Goal: Browse casually

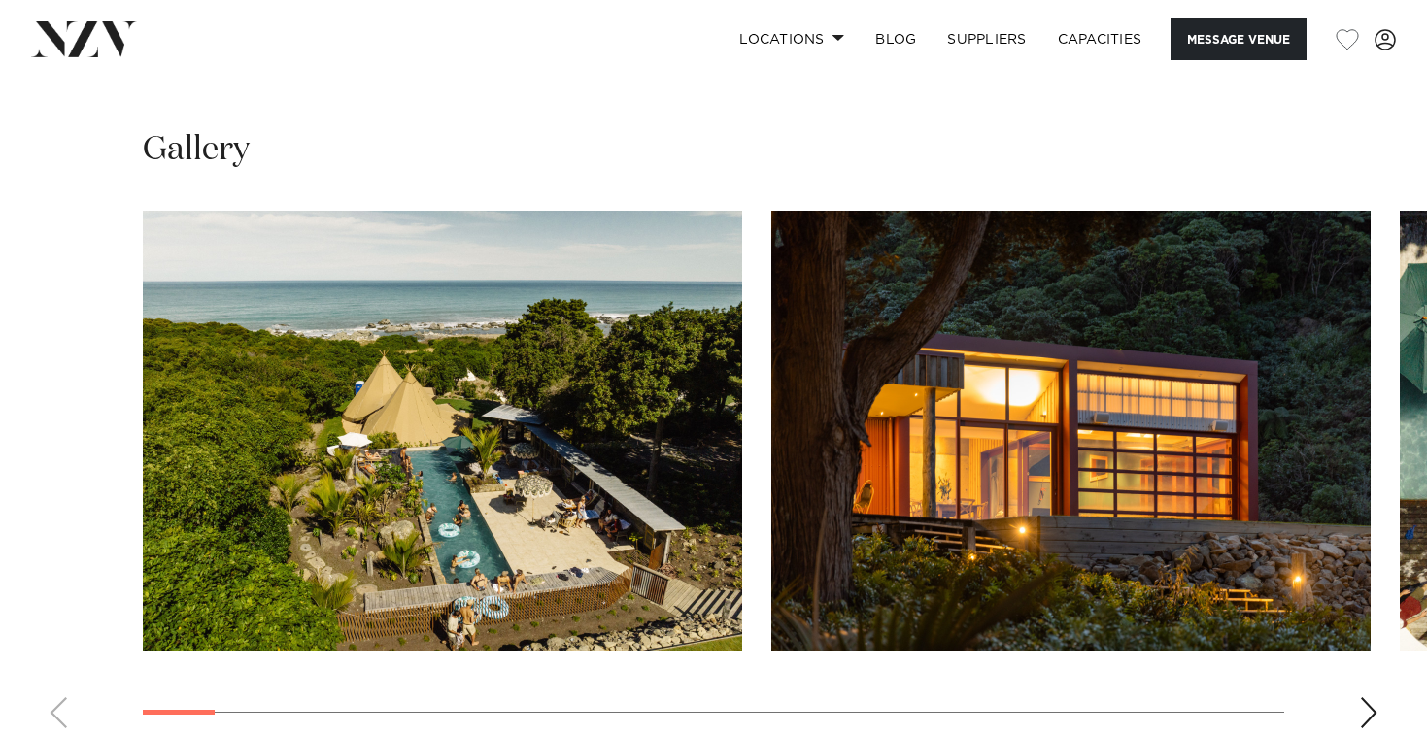
scroll to position [1754, 0]
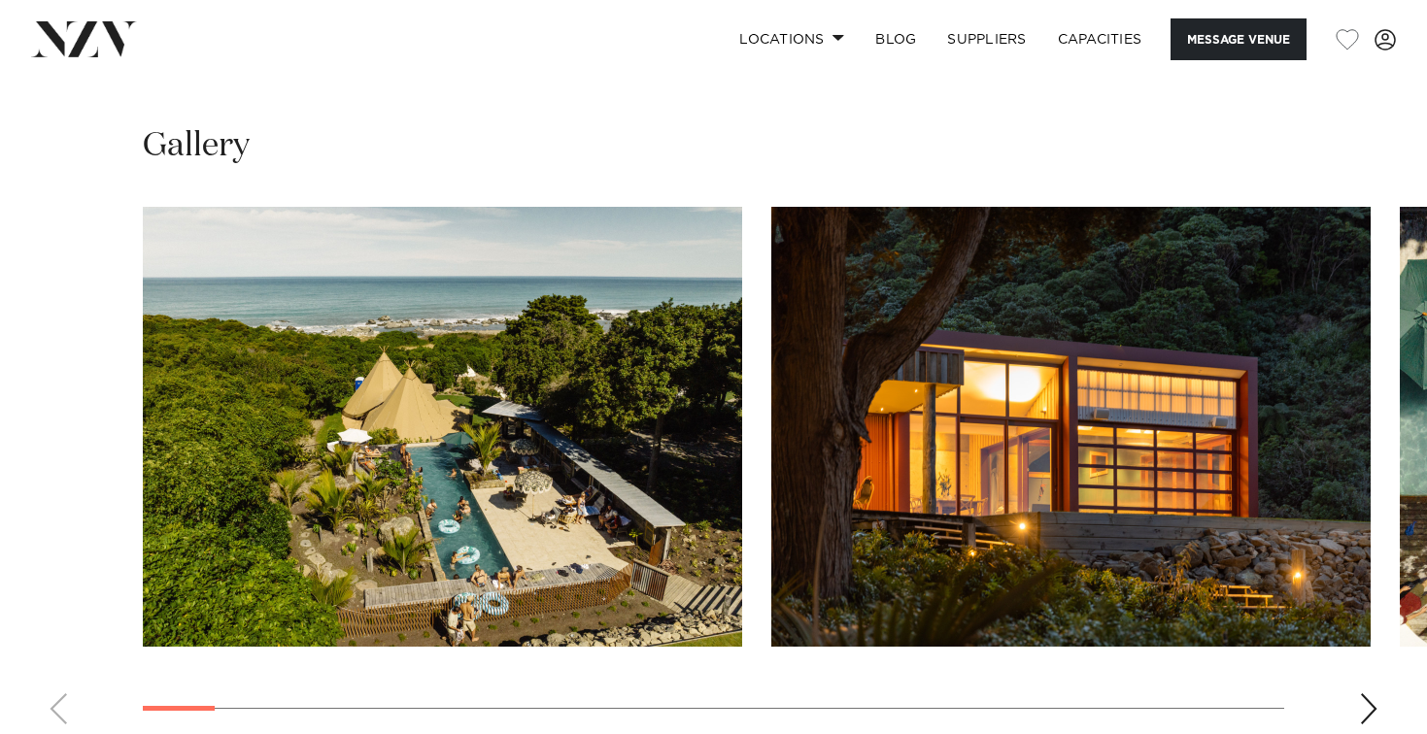
click at [1360, 694] on div "Next slide" at bounding box center [1368, 709] width 19 height 31
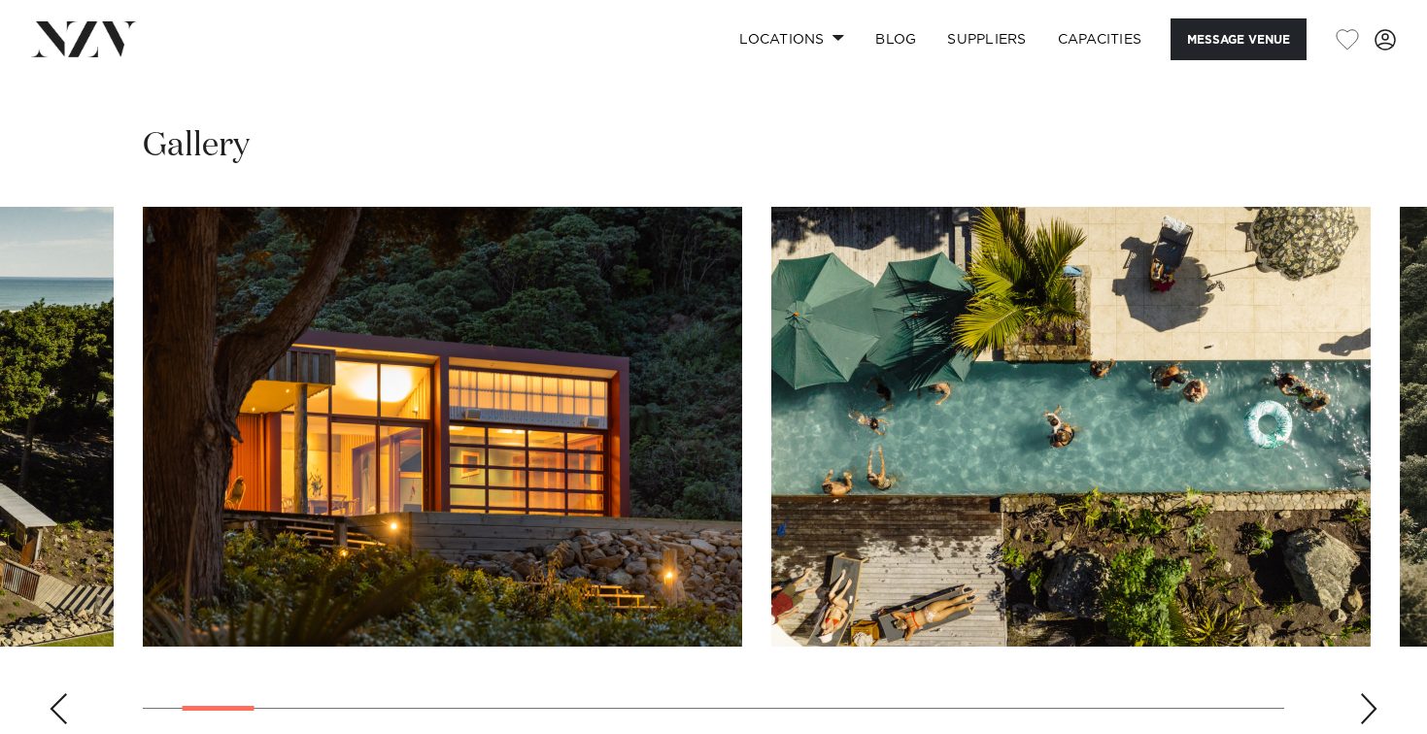
click at [1360, 694] on div "Next slide" at bounding box center [1368, 709] width 19 height 31
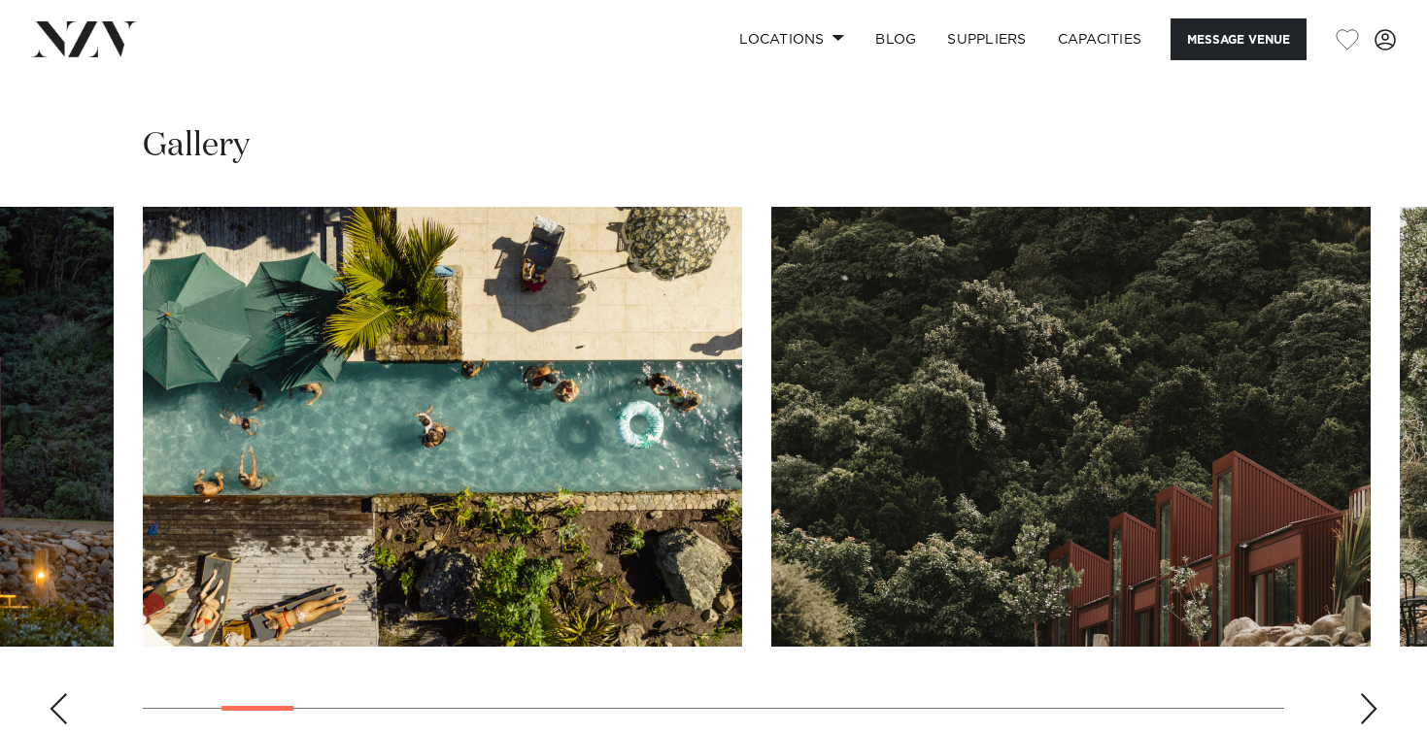
click at [1362, 694] on div "Next slide" at bounding box center [1368, 709] width 19 height 31
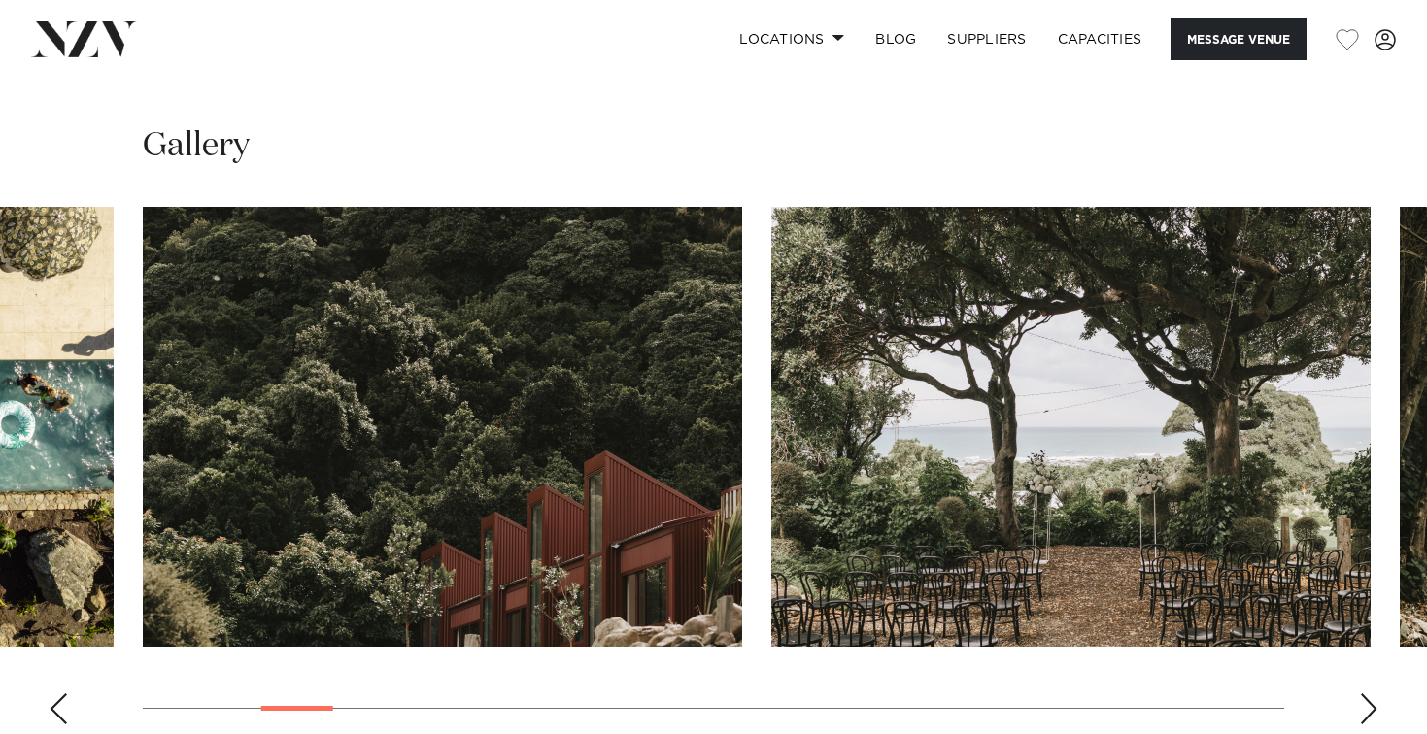
click at [1363, 694] on div "Next slide" at bounding box center [1368, 709] width 19 height 31
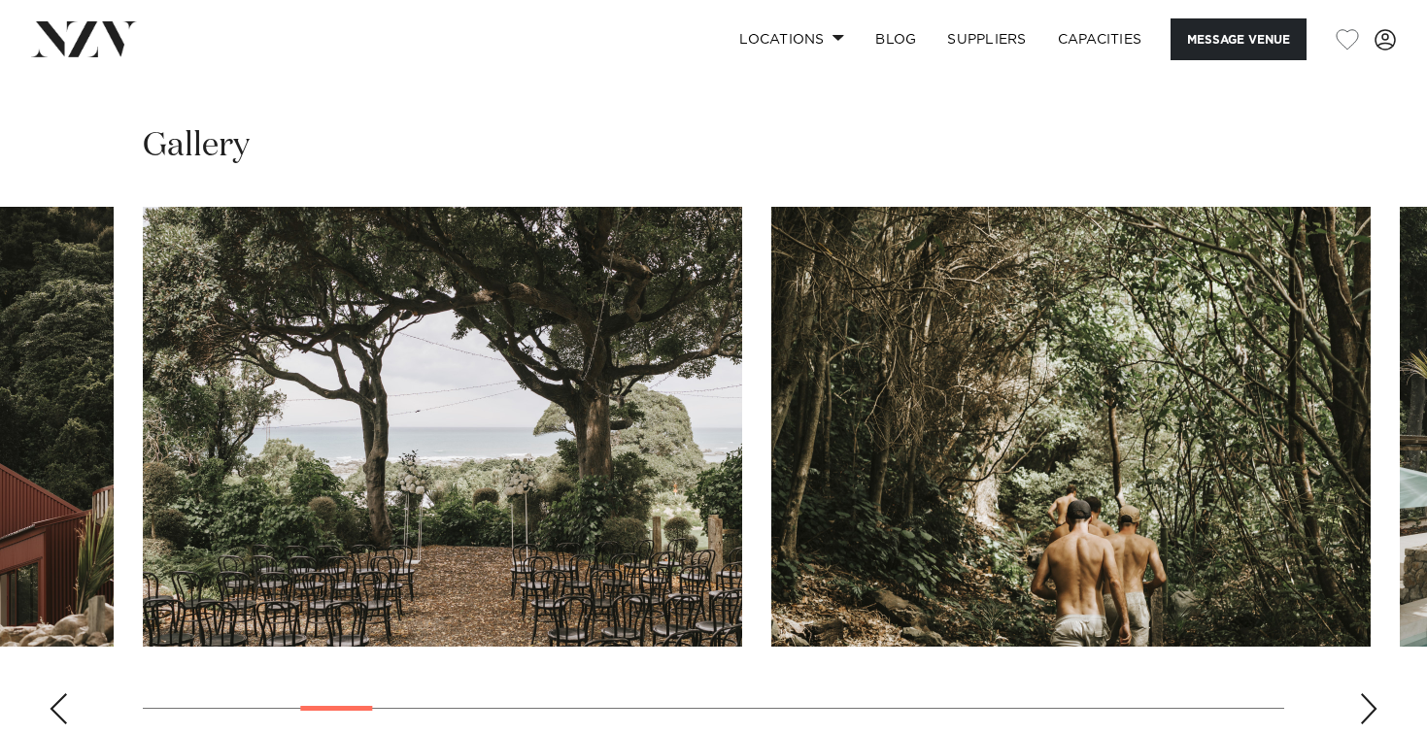
click at [1363, 694] on div "Next slide" at bounding box center [1368, 709] width 19 height 31
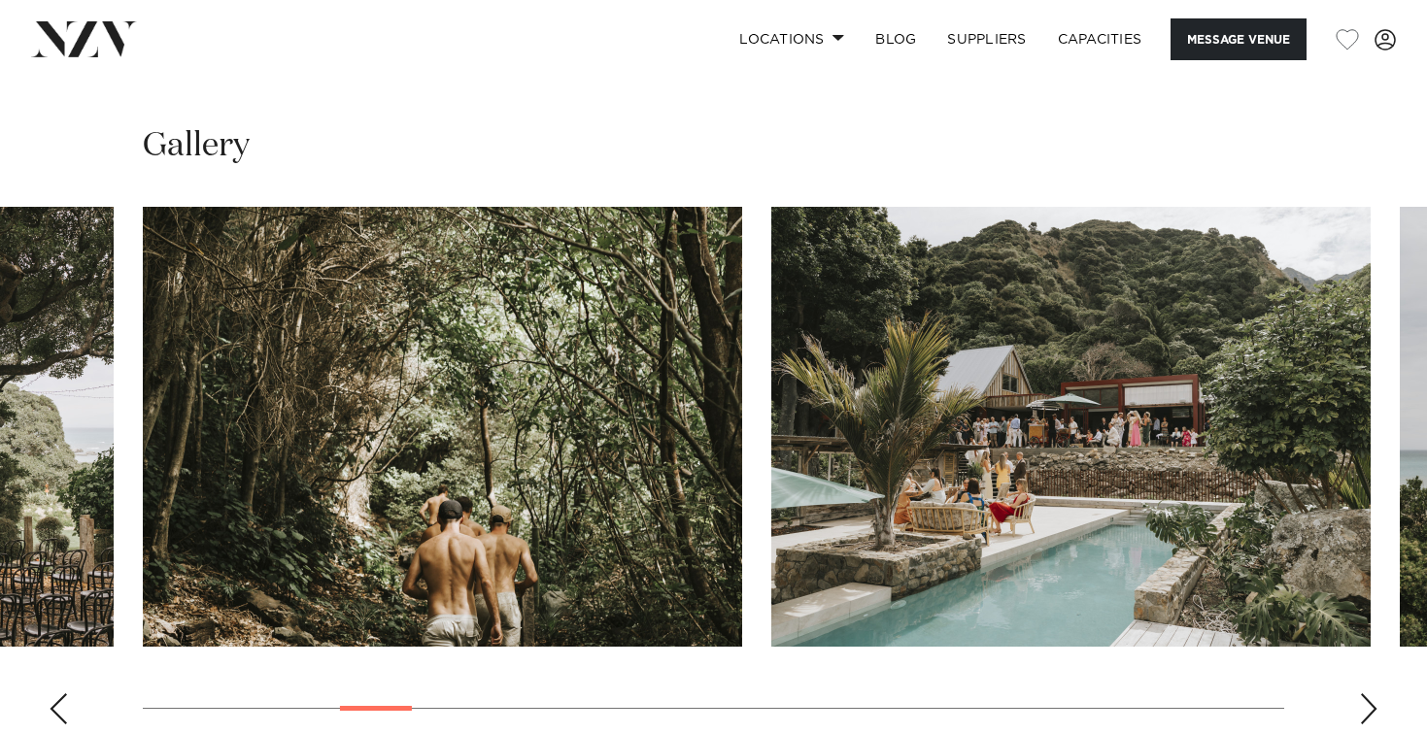
click at [1363, 694] on div "Next slide" at bounding box center [1368, 709] width 19 height 31
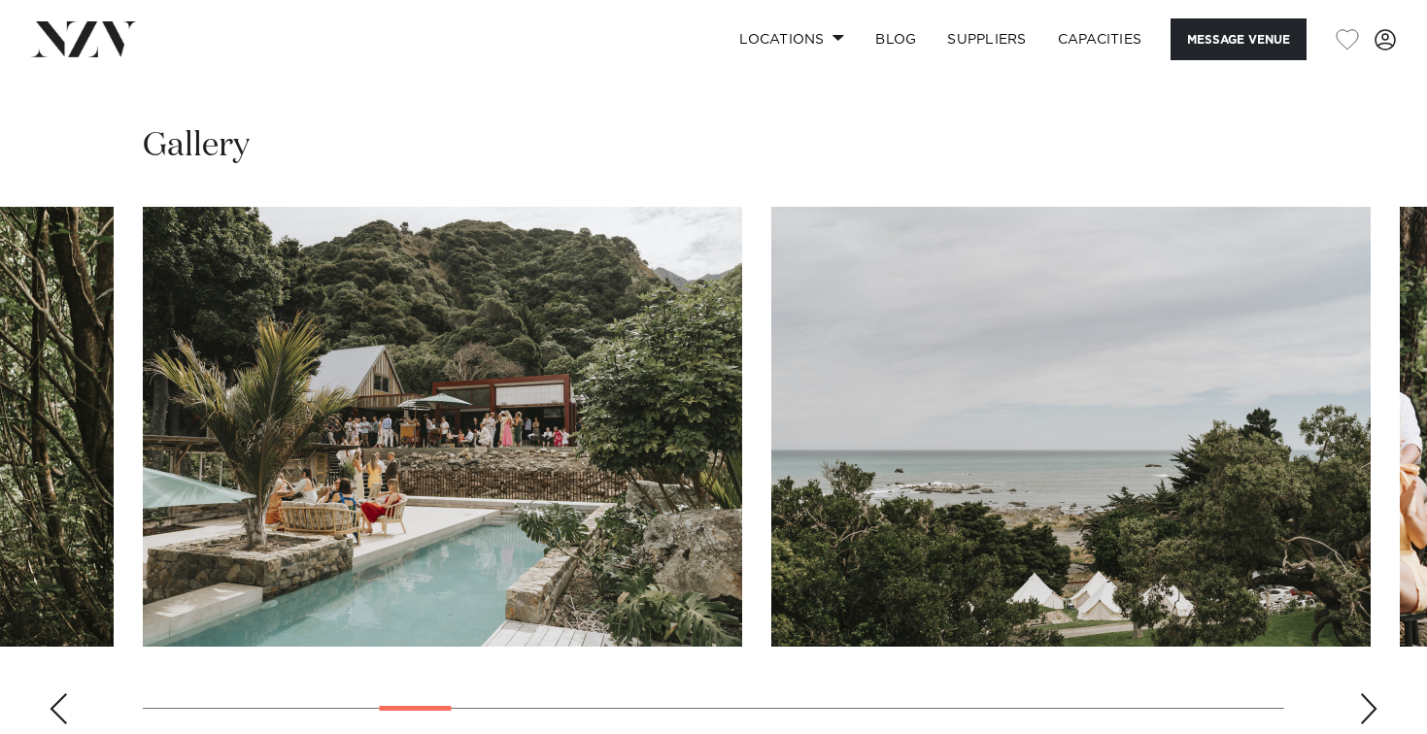
click at [1364, 694] on div "Next slide" at bounding box center [1368, 709] width 19 height 31
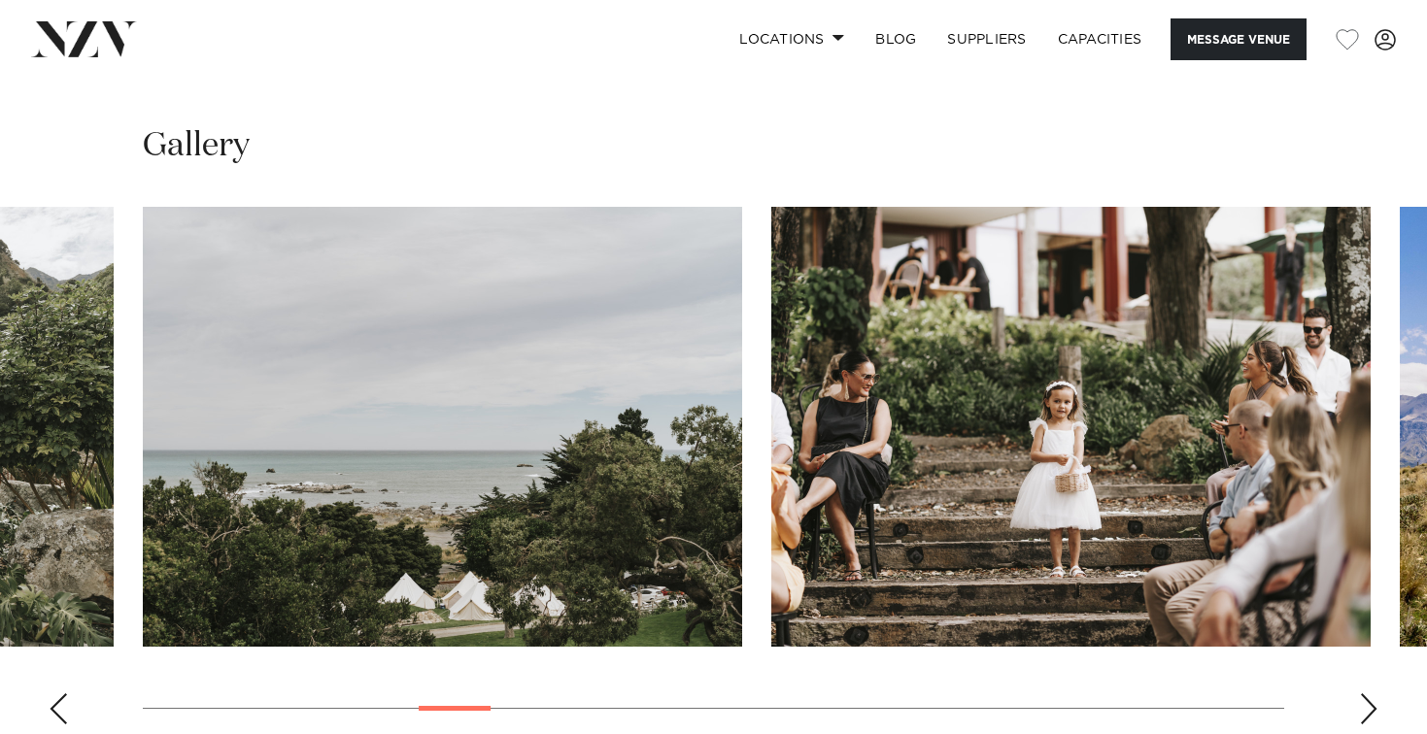
click at [1364, 694] on div "Next slide" at bounding box center [1368, 709] width 19 height 31
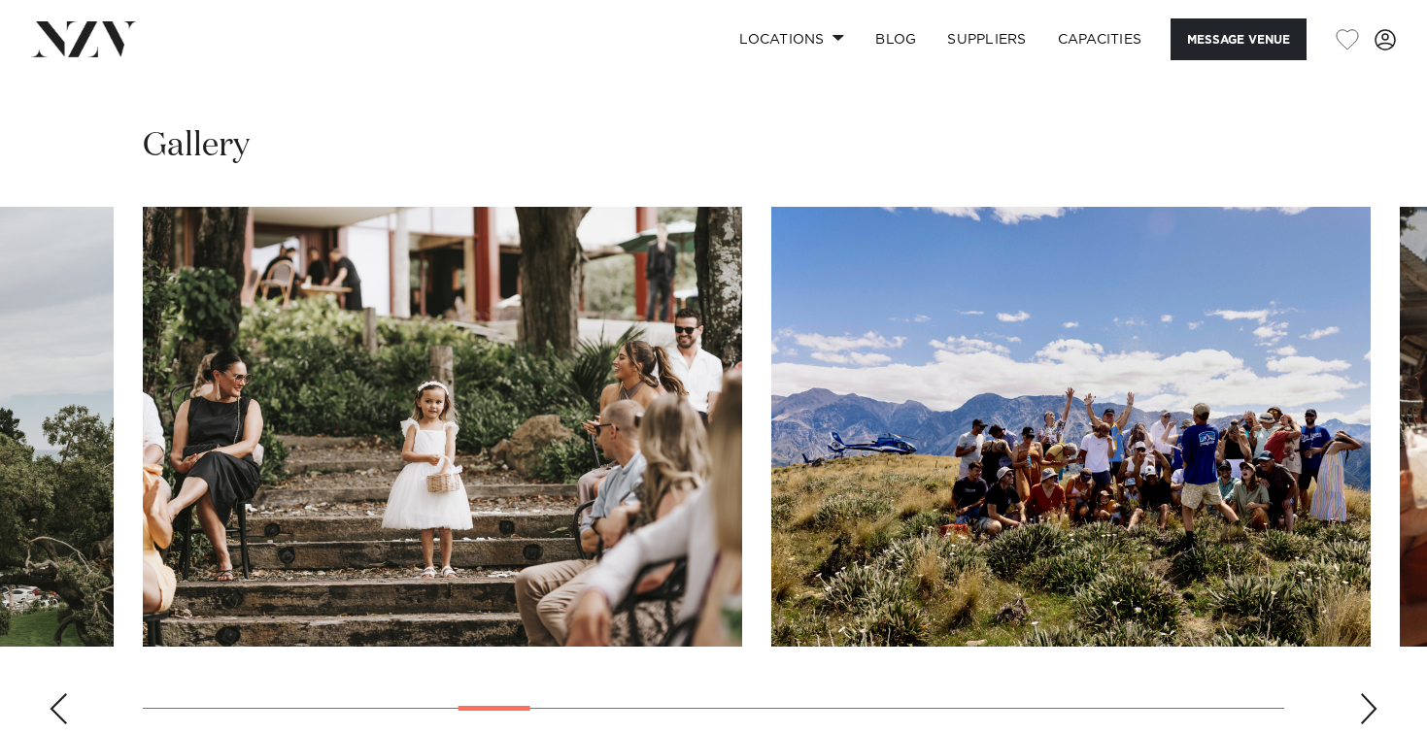
click at [1364, 694] on div "Next slide" at bounding box center [1368, 709] width 19 height 31
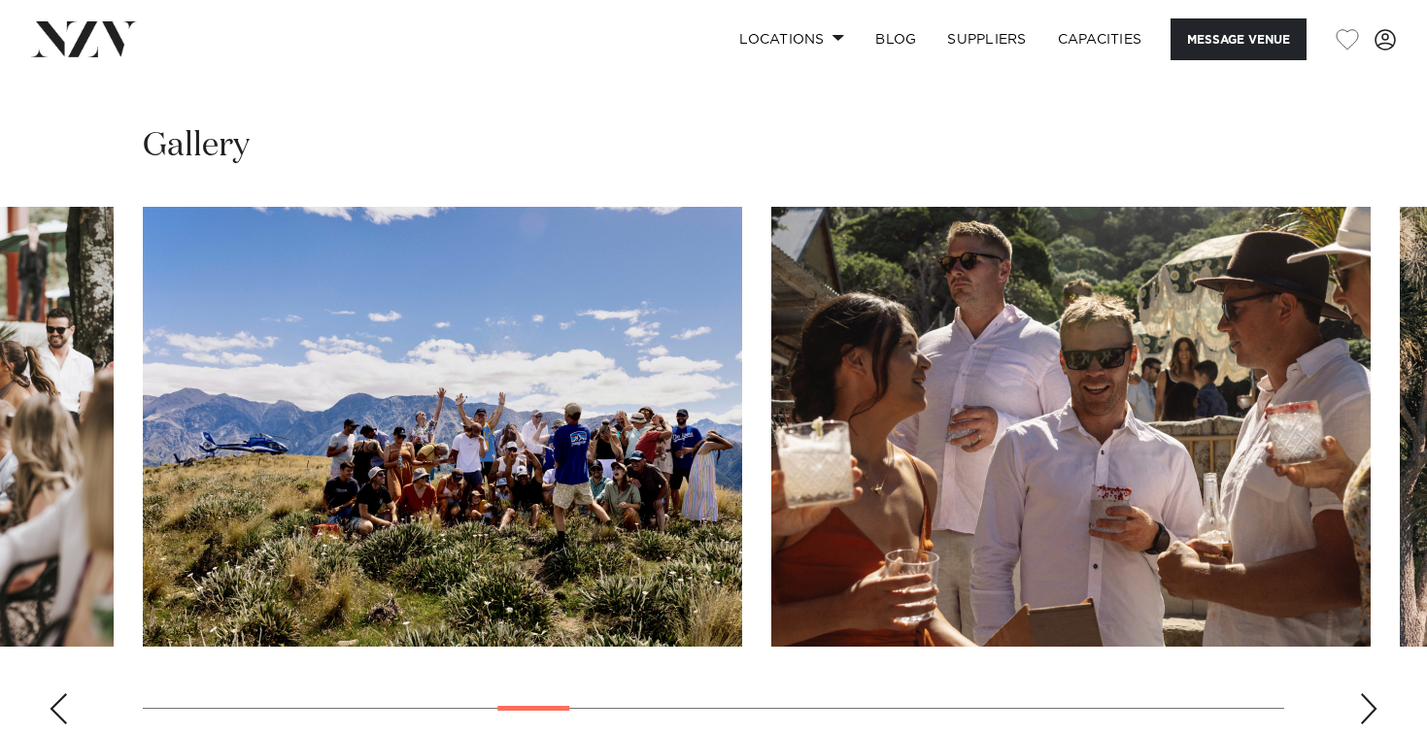
click at [1364, 694] on div "Next slide" at bounding box center [1368, 709] width 19 height 31
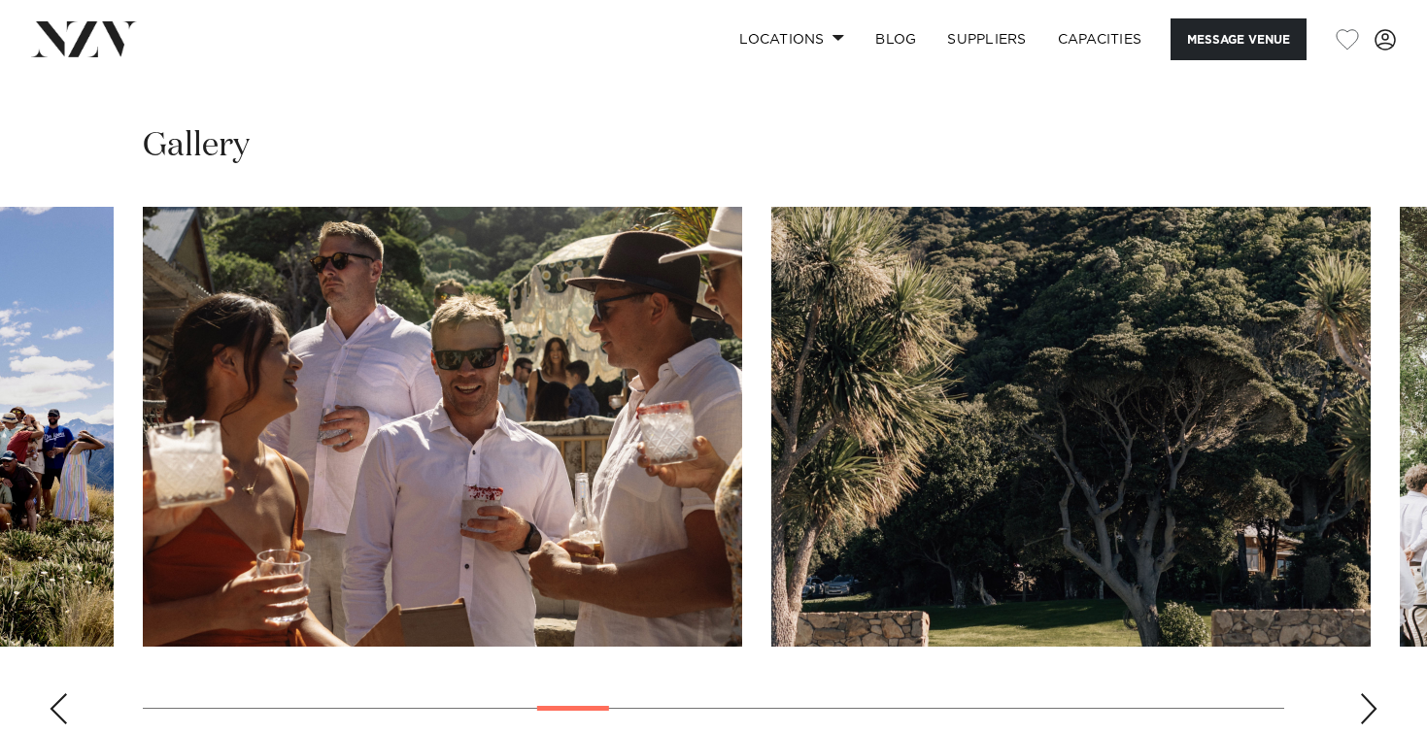
click at [1364, 694] on div "Next slide" at bounding box center [1368, 709] width 19 height 31
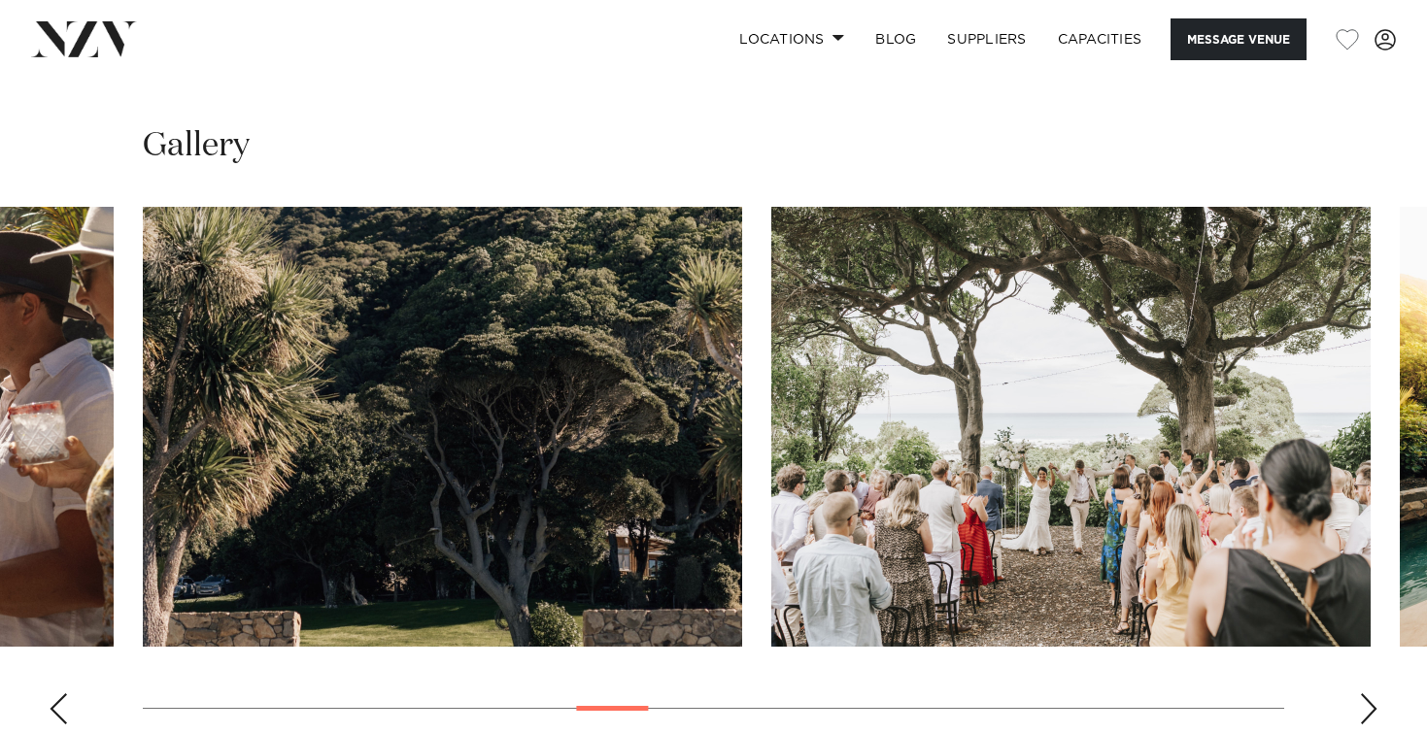
click at [1364, 694] on div "Next slide" at bounding box center [1368, 709] width 19 height 31
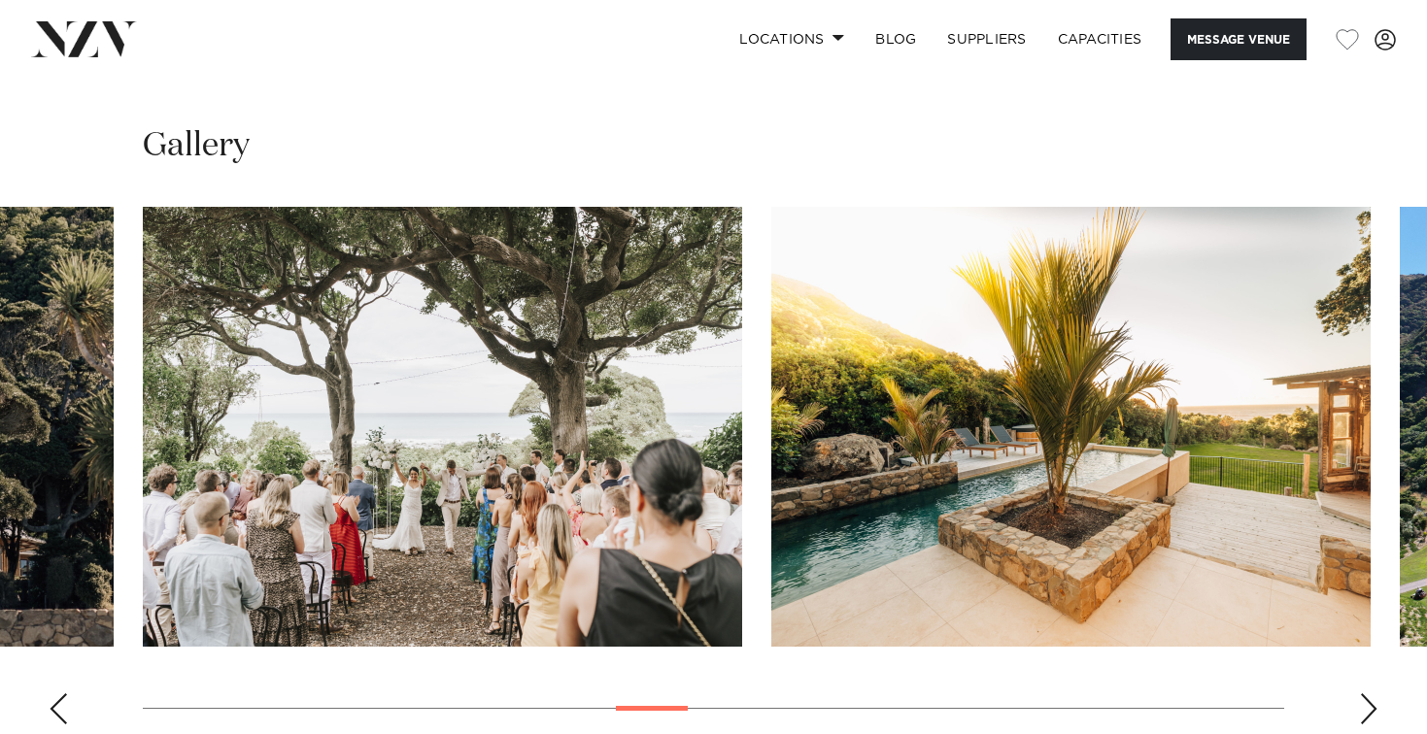
click at [1364, 694] on div "Next slide" at bounding box center [1368, 709] width 19 height 31
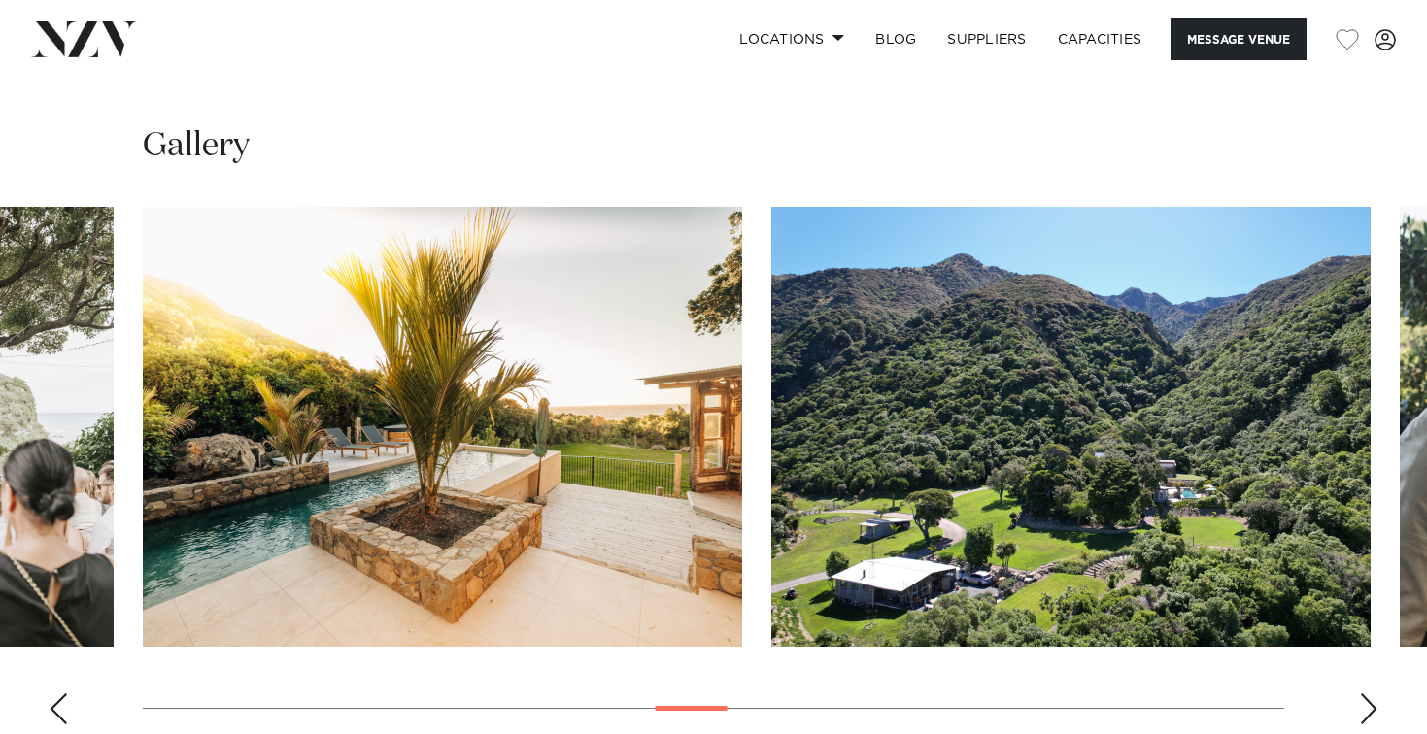
click at [1365, 694] on div "Next slide" at bounding box center [1368, 709] width 19 height 31
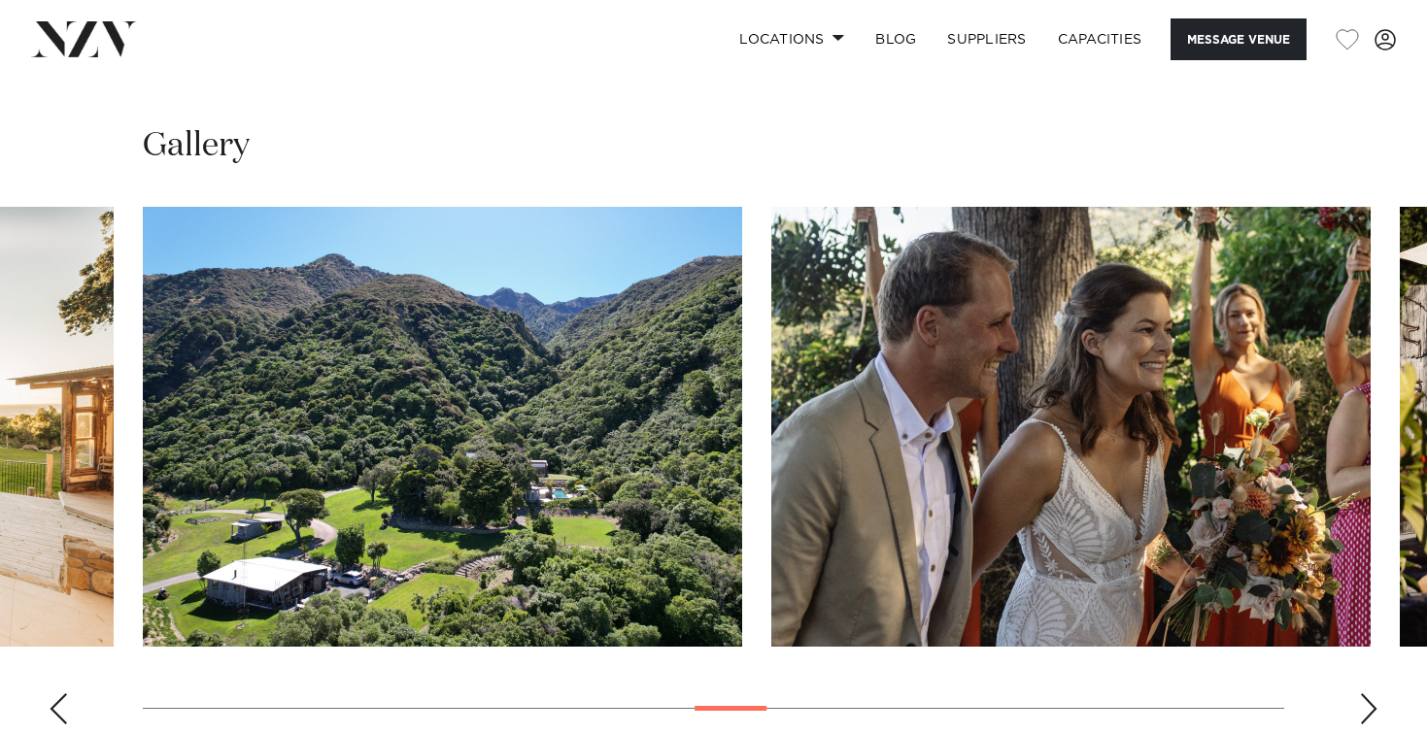
click at [1365, 694] on div "Next slide" at bounding box center [1368, 709] width 19 height 31
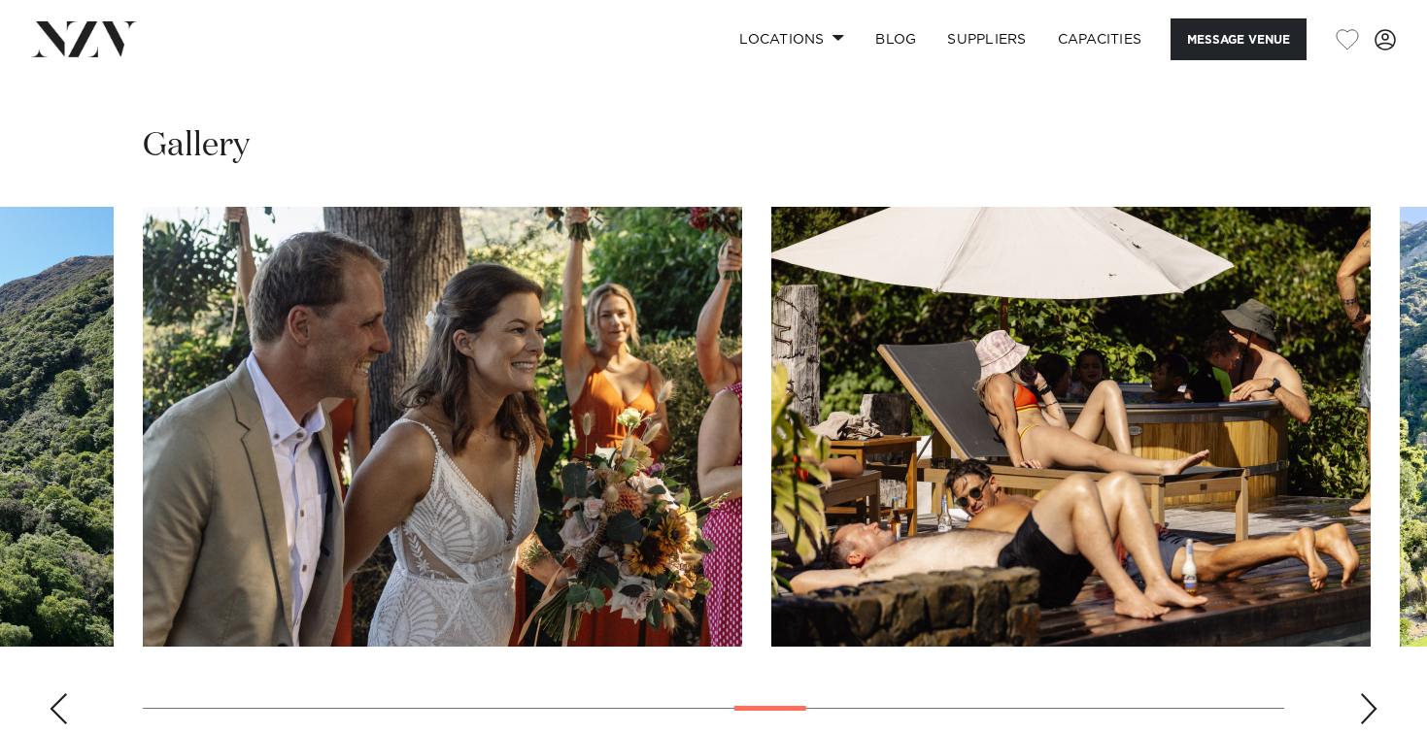
click at [1365, 694] on div "Next slide" at bounding box center [1368, 709] width 19 height 31
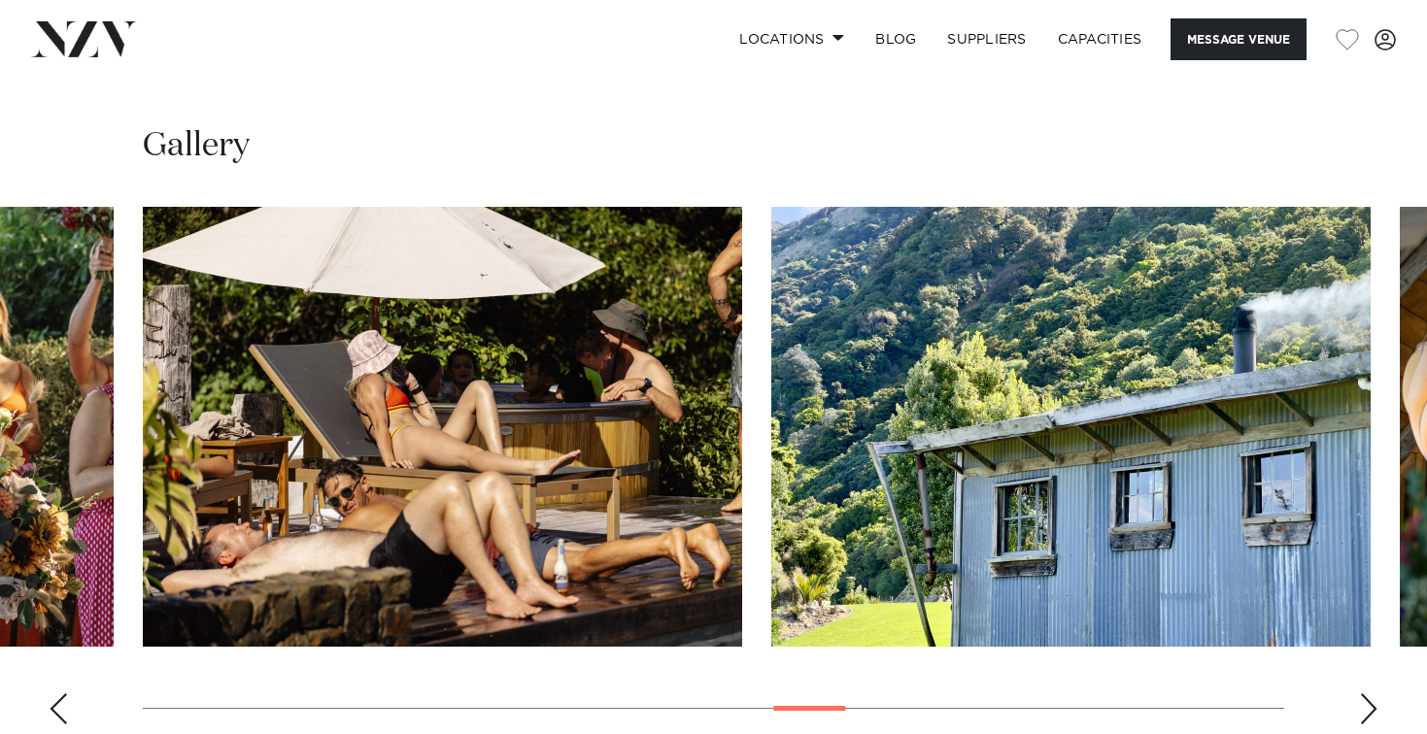
click at [1365, 694] on div "Next slide" at bounding box center [1368, 709] width 19 height 31
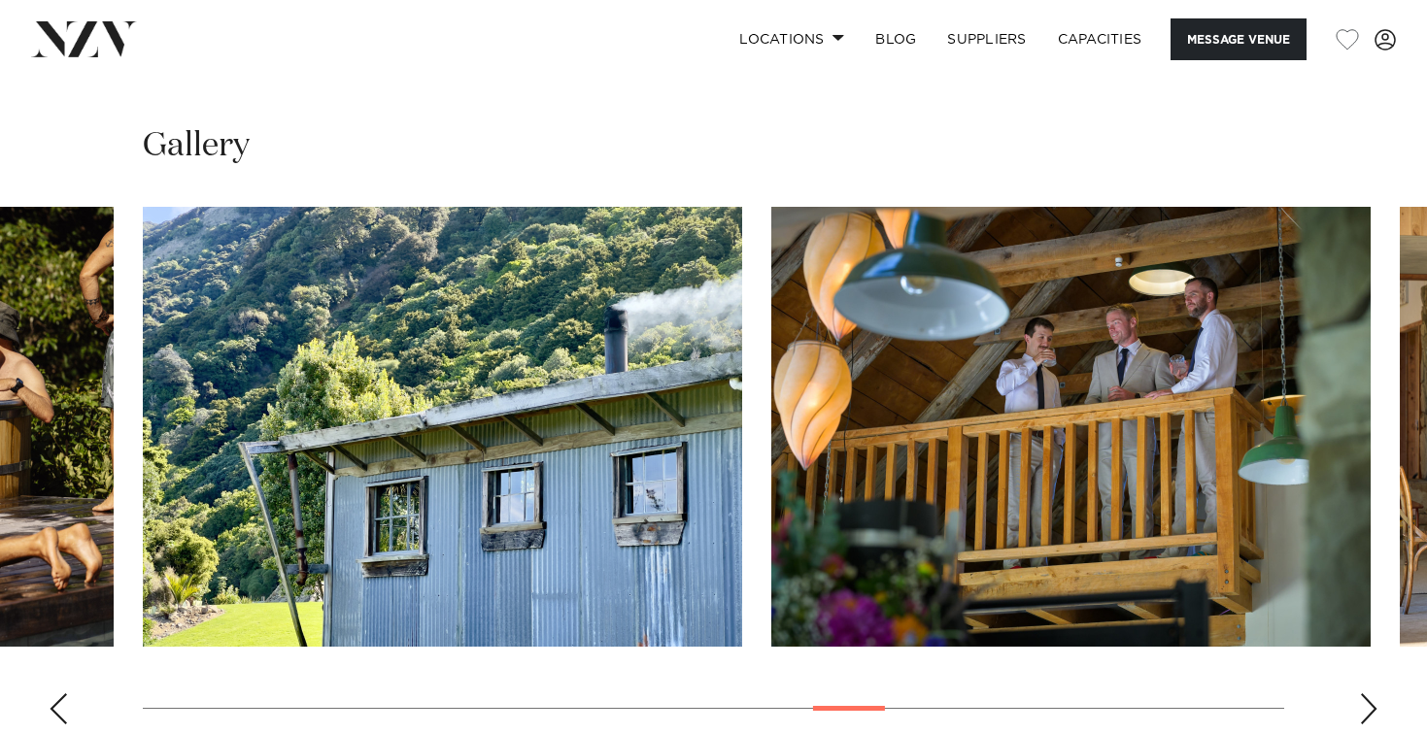
click at [1365, 694] on div "Next slide" at bounding box center [1368, 709] width 19 height 31
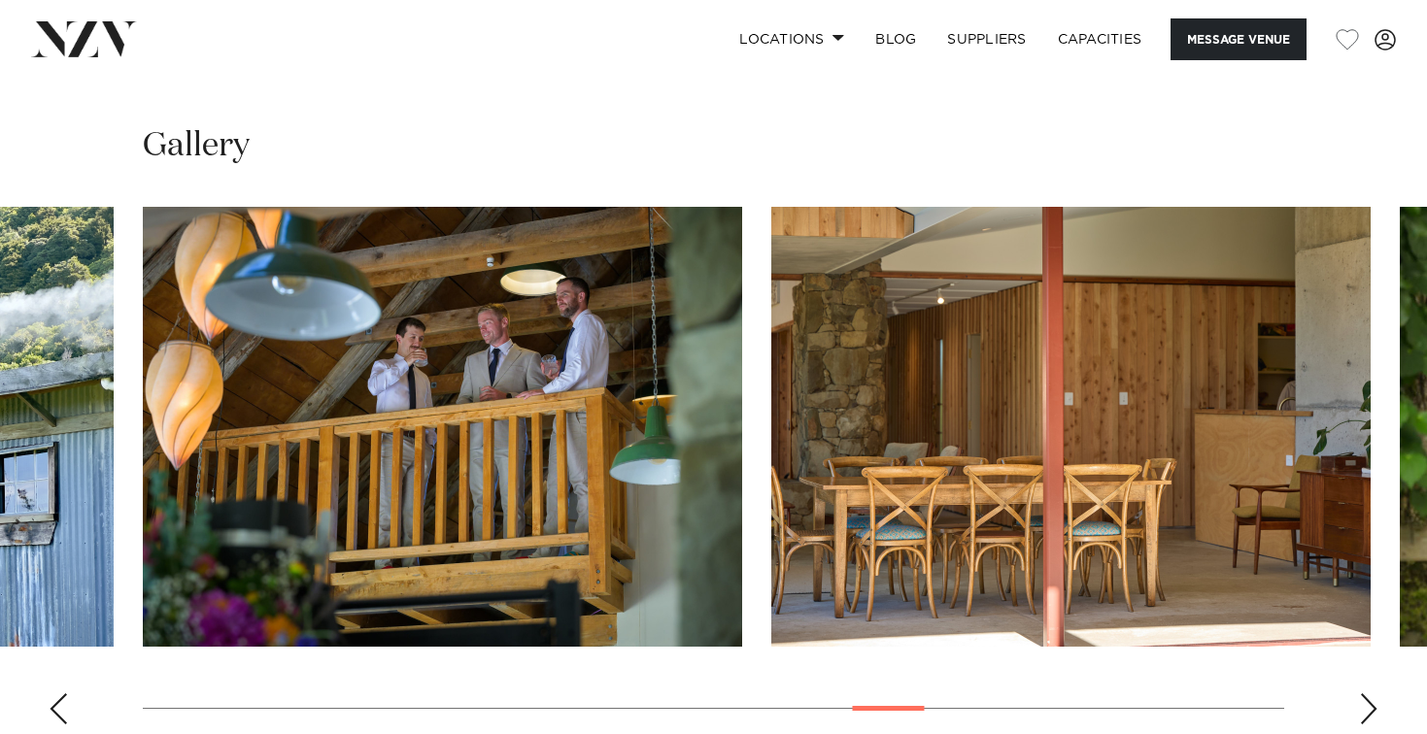
click at [1365, 694] on div "Next slide" at bounding box center [1368, 709] width 19 height 31
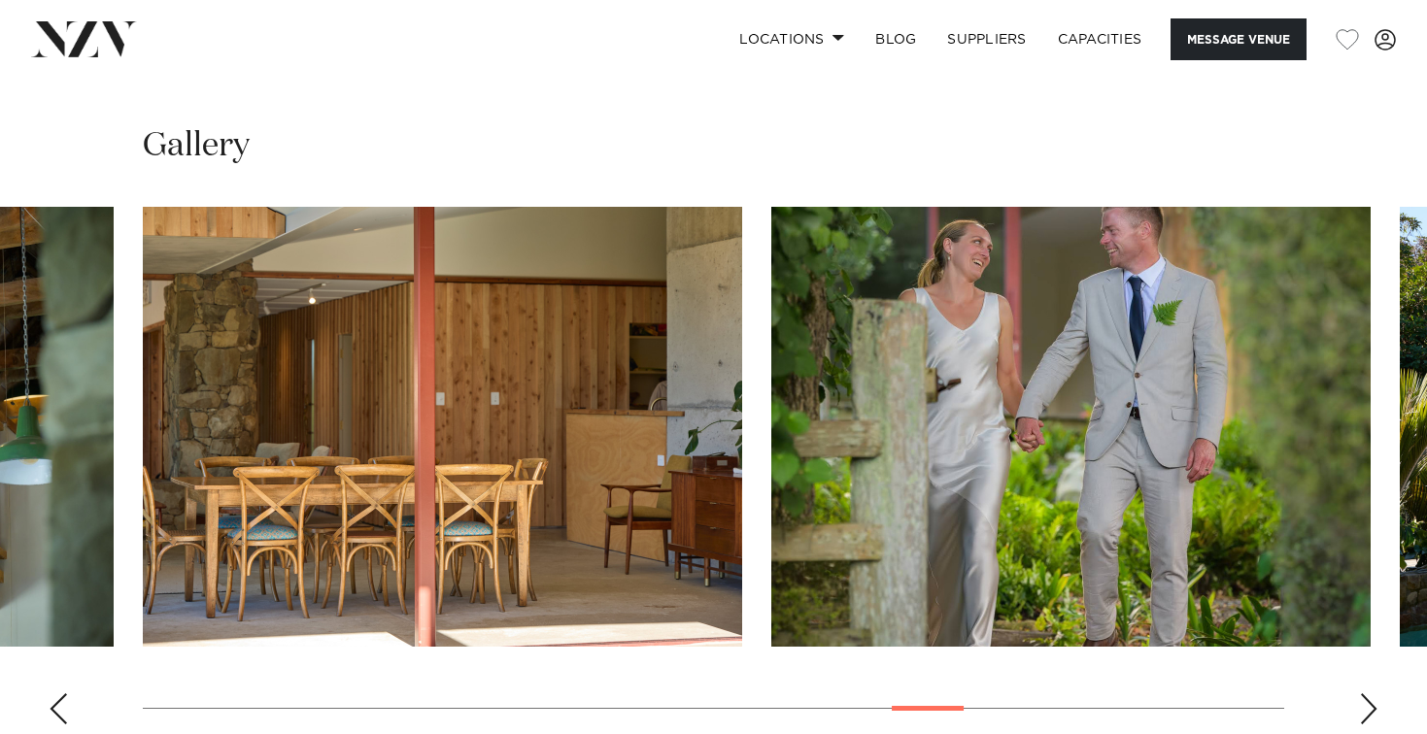
click at [1365, 694] on div "Next slide" at bounding box center [1368, 709] width 19 height 31
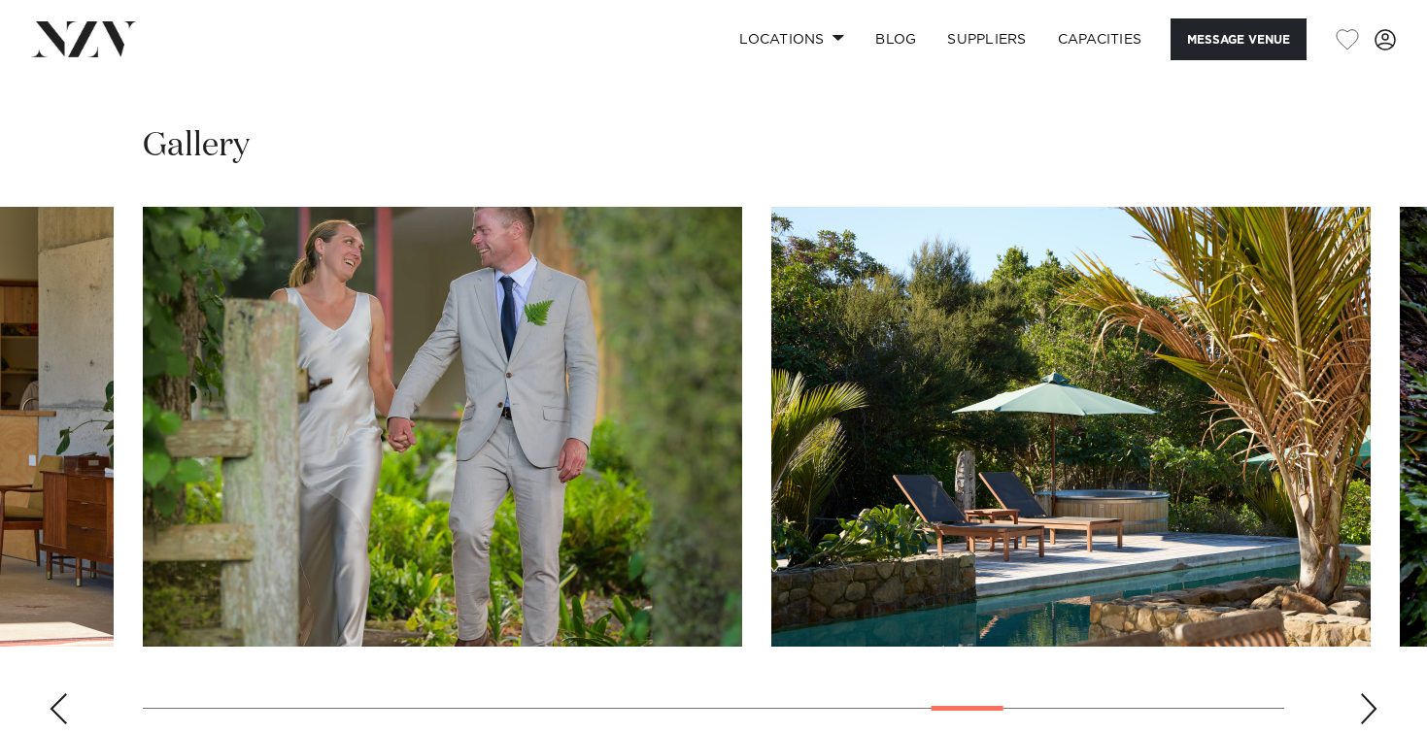
click at [1365, 694] on div "Next slide" at bounding box center [1368, 709] width 19 height 31
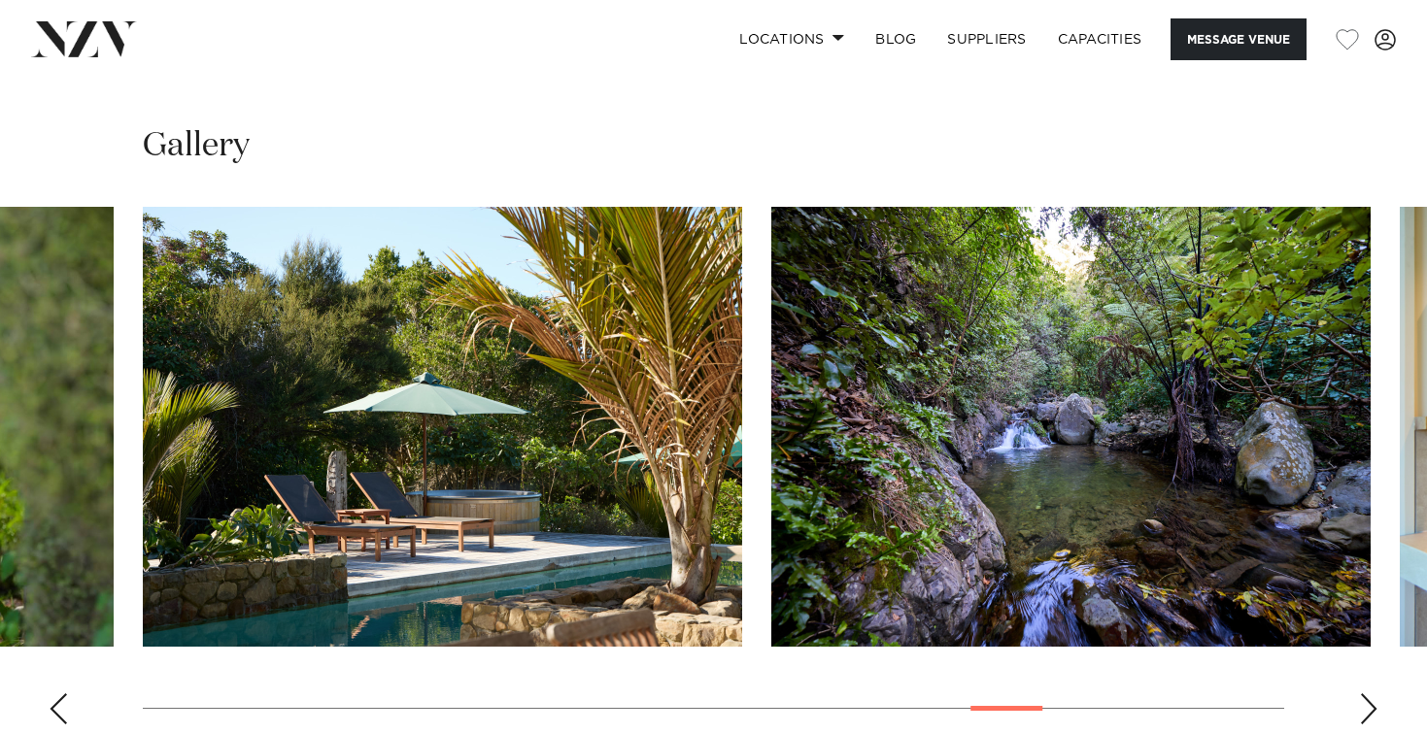
click at [1365, 694] on div "Next slide" at bounding box center [1368, 709] width 19 height 31
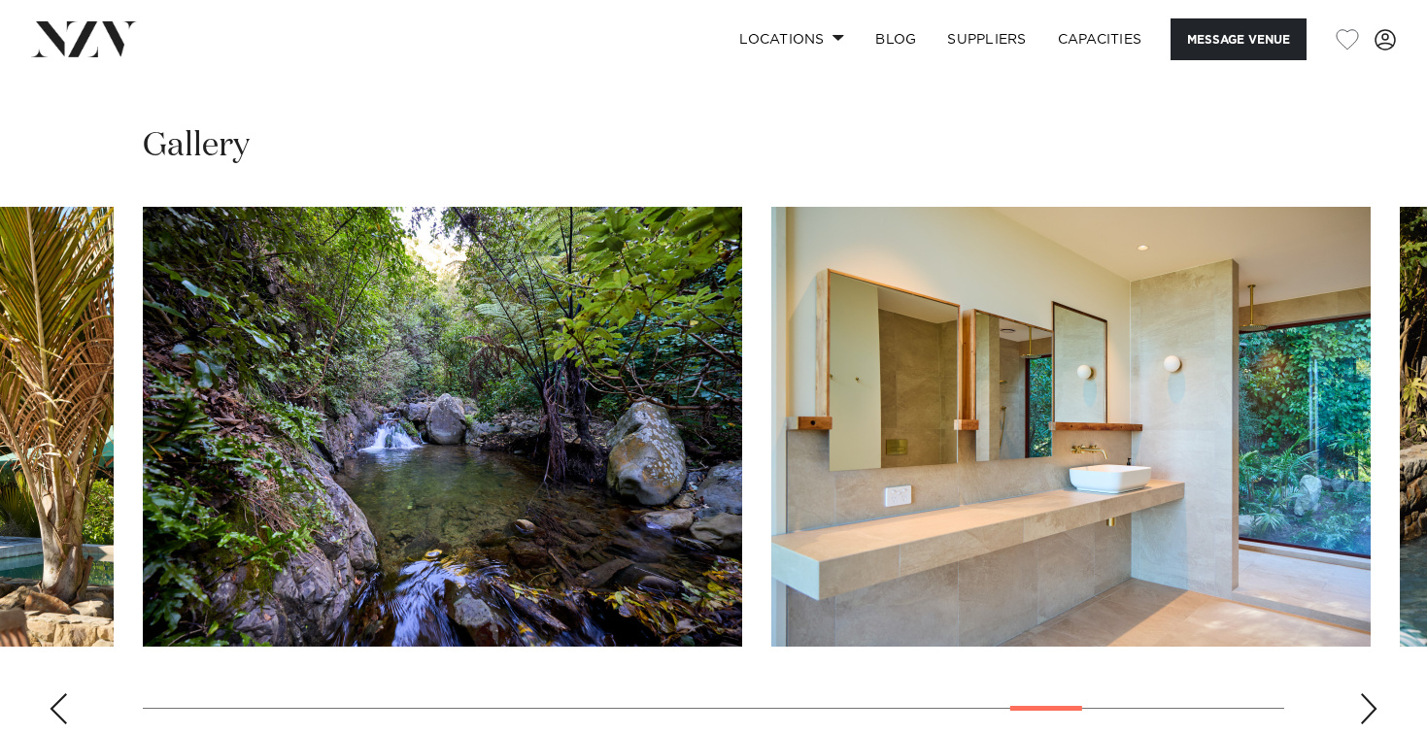
click at [1365, 694] on div "Next slide" at bounding box center [1368, 709] width 19 height 31
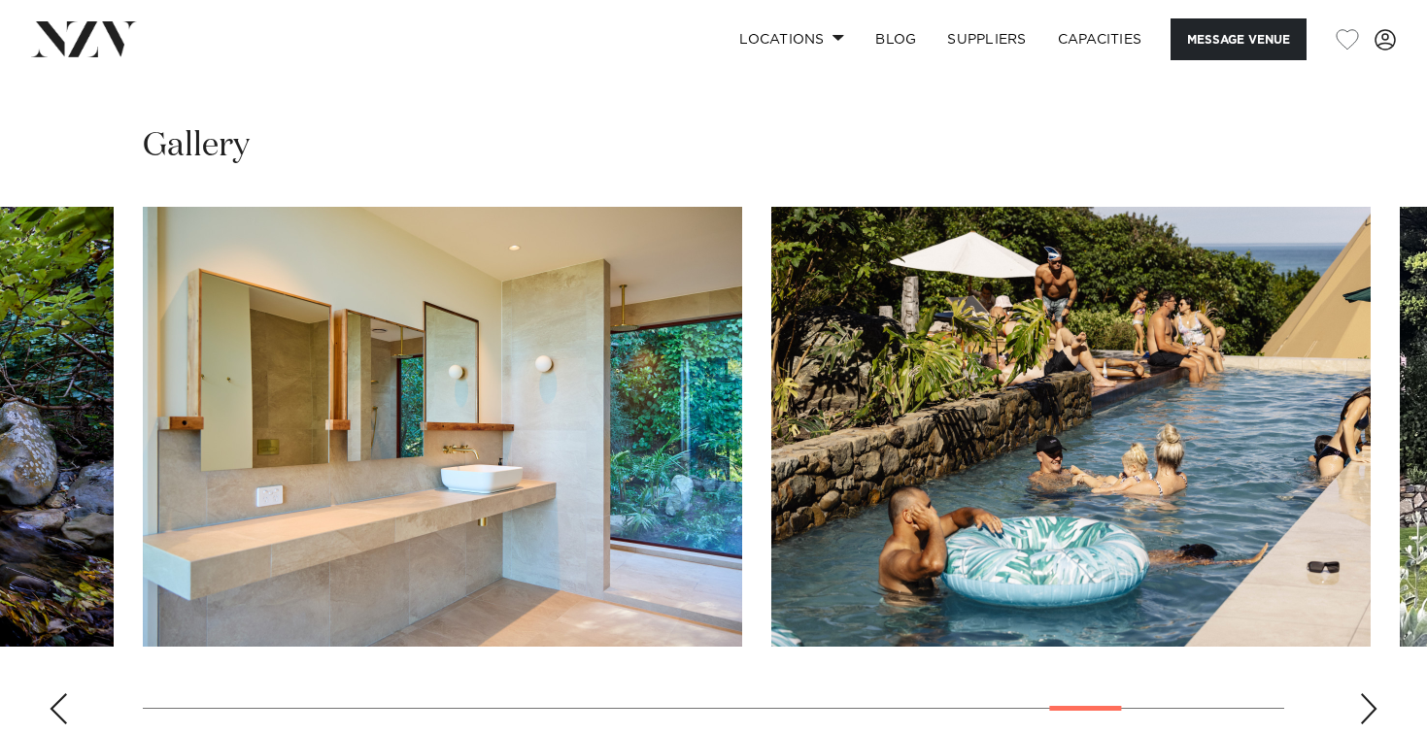
click at [1365, 694] on div "Next slide" at bounding box center [1368, 709] width 19 height 31
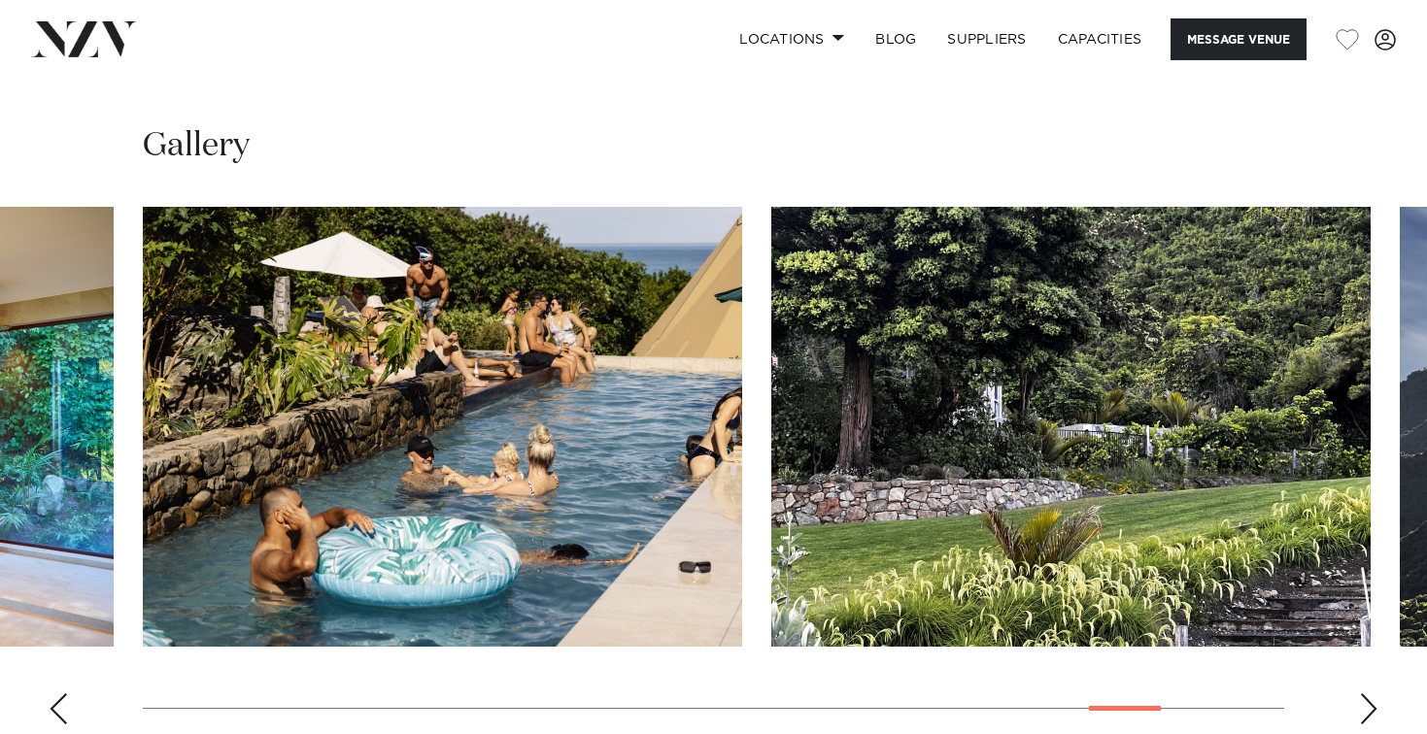
click at [1365, 694] on div "Next slide" at bounding box center [1368, 709] width 19 height 31
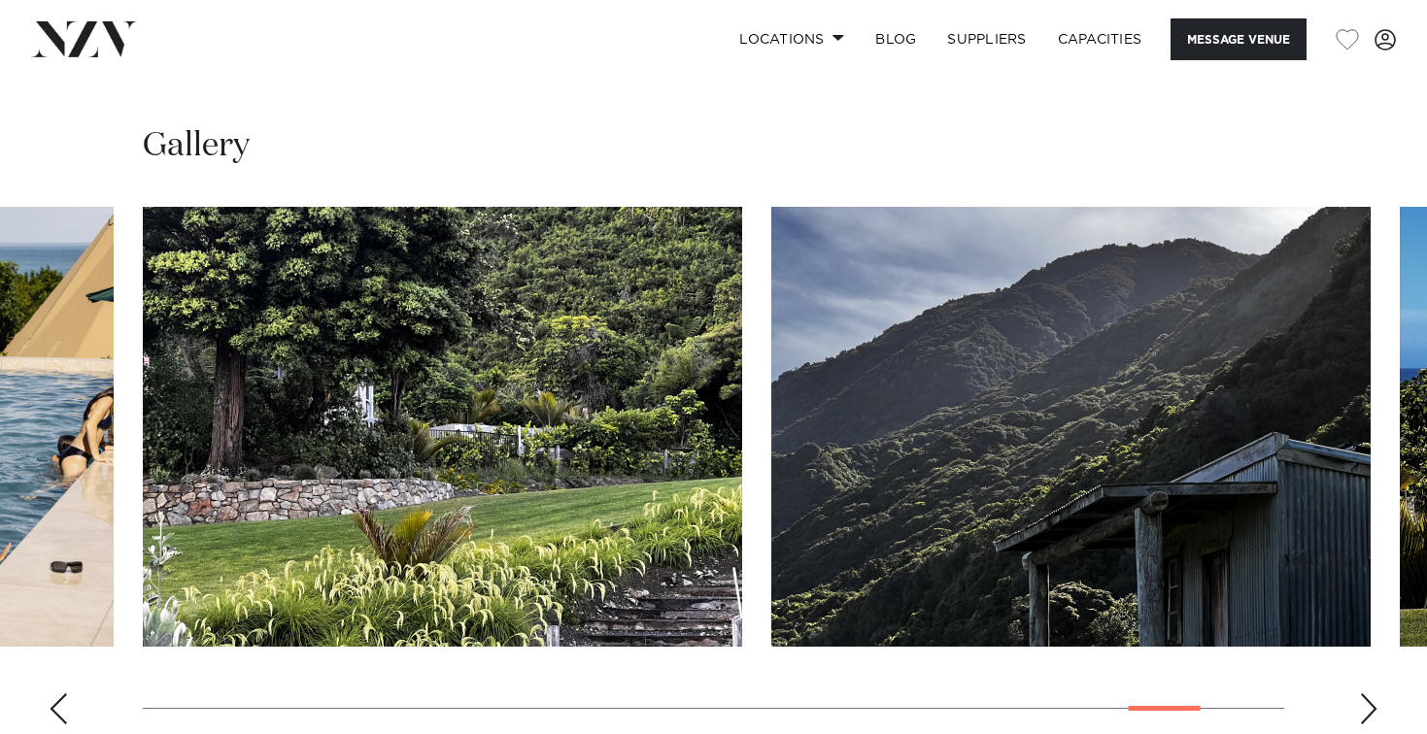
click at [1365, 694] on div "Next slide" at bounding box center [1368, 709] width 19 height 31
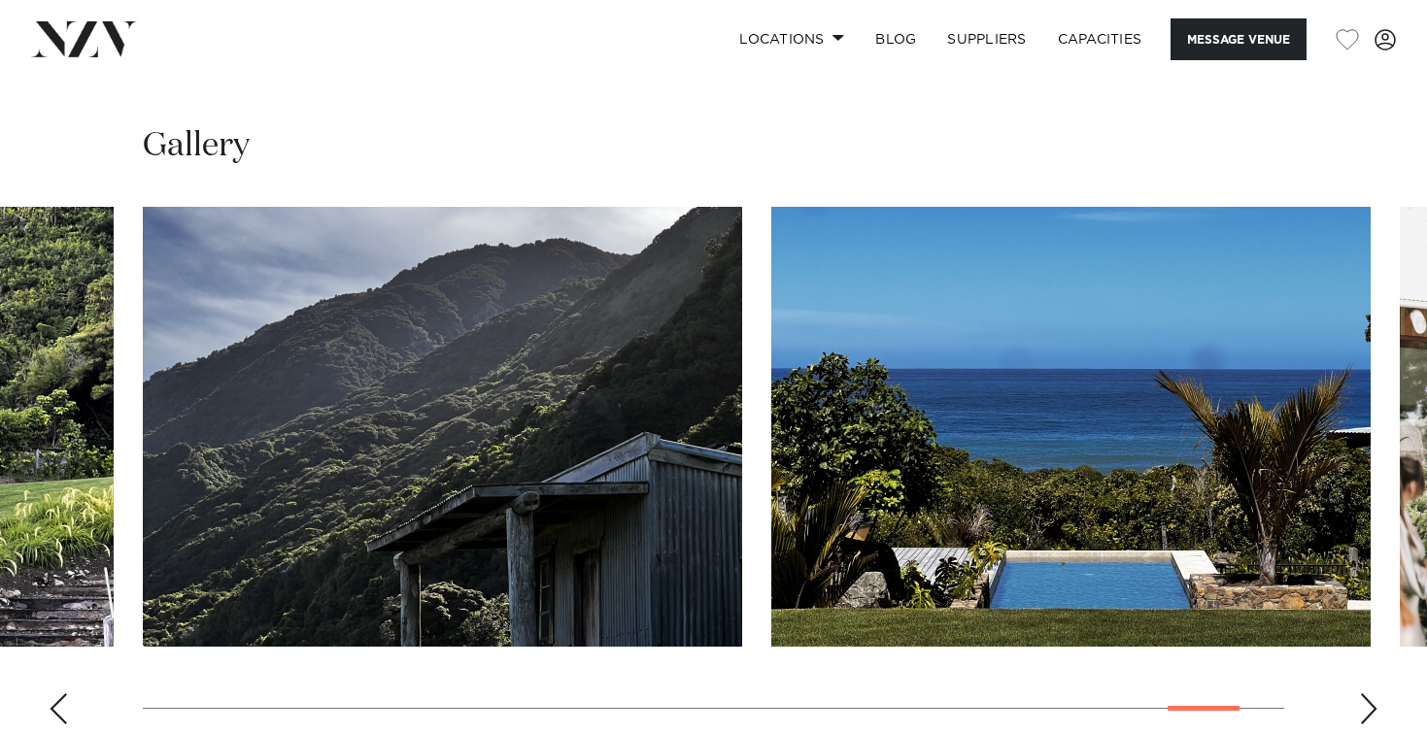
click at [1365, 694] on div "Next slide" at bounding box center [1368, 709] width 19 height 31
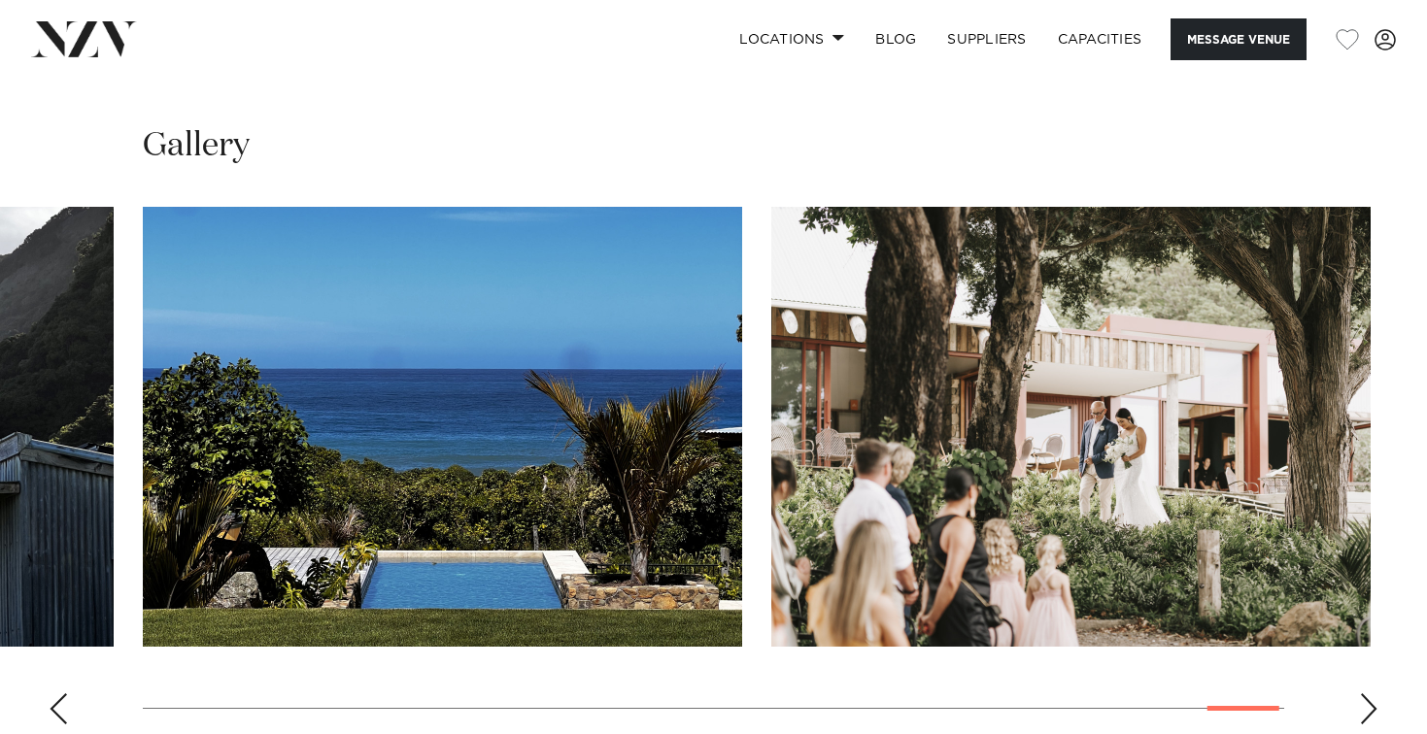
click at [1365, 694] on div "Next slide" at bounding box center [1368, 709] width 19 height 31
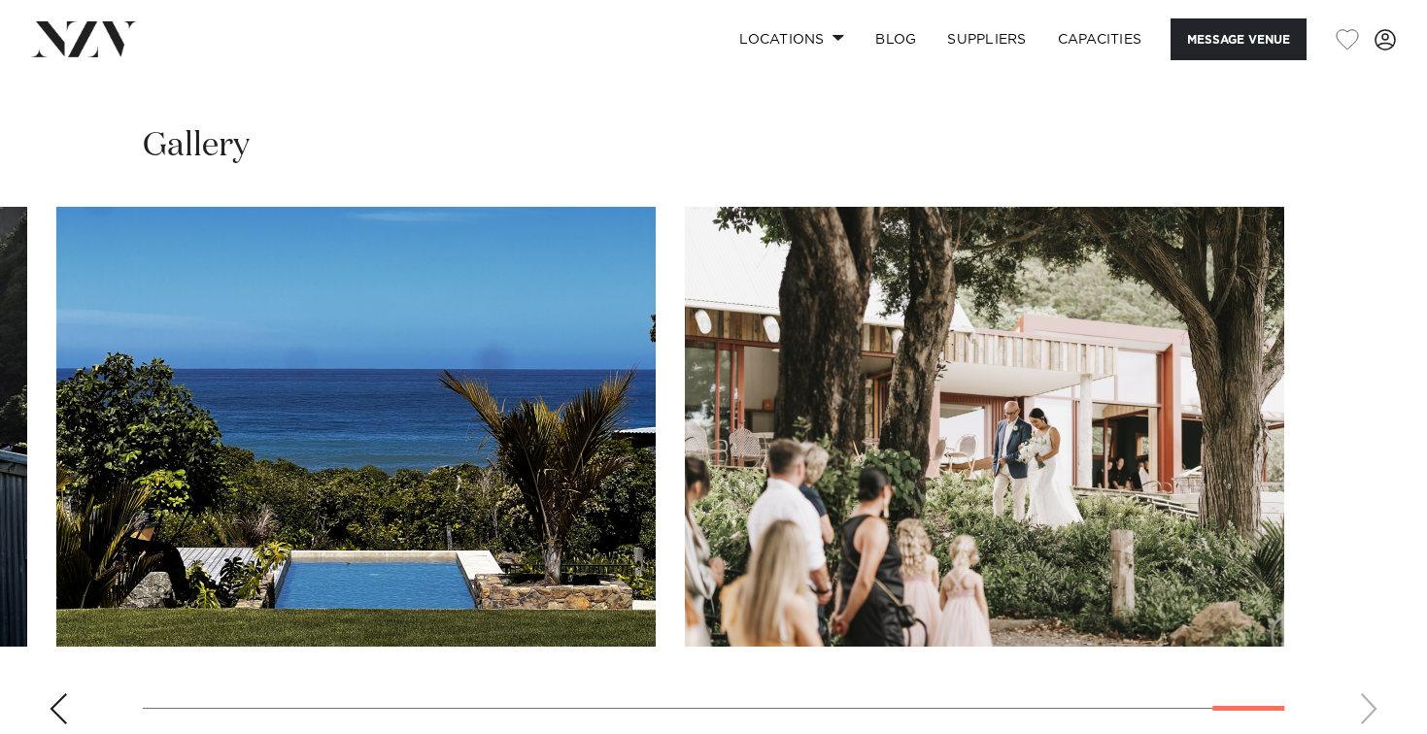
click at [1365, 581] on swiper-container at bounding box center [713, 473] width 1427 height 533
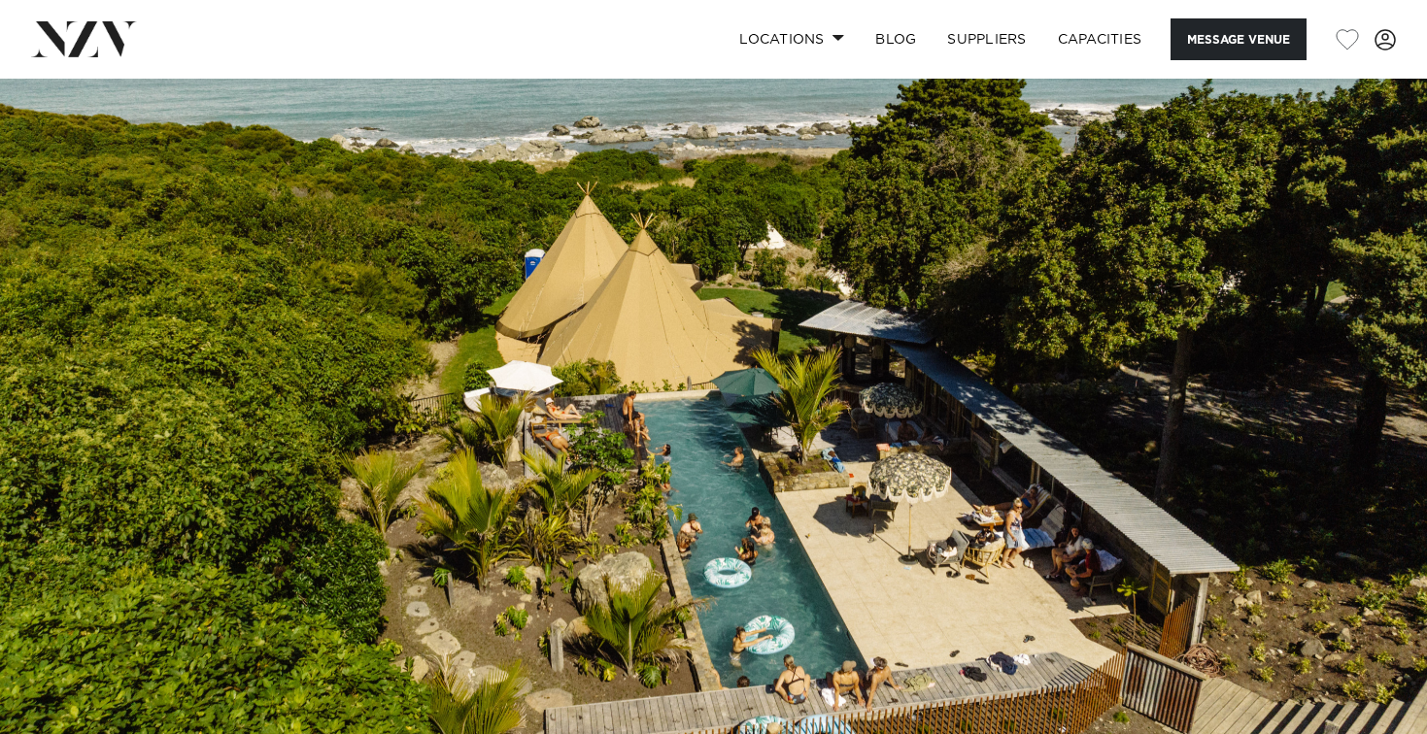
scroll to position [0, 0]
